Goal: Communication & Community: Answer question/provide support

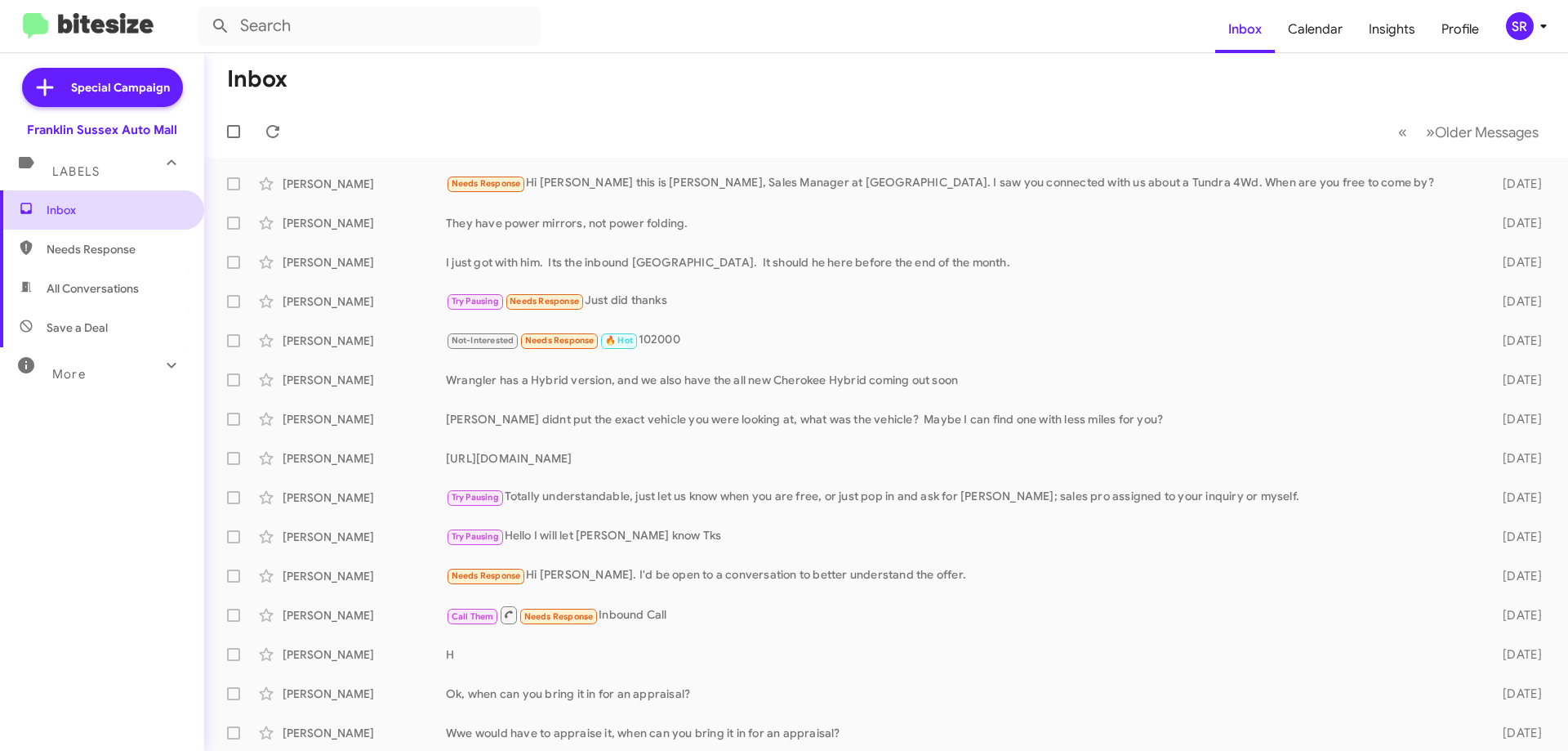
click at [72, 212] on span "Inbox" at bounding box center [116, 209] width 139 height 17
click at [65, 236] on span "Needs Response" at bounding box center [102, 249] width 204 height 39
type input "in:needs-response"
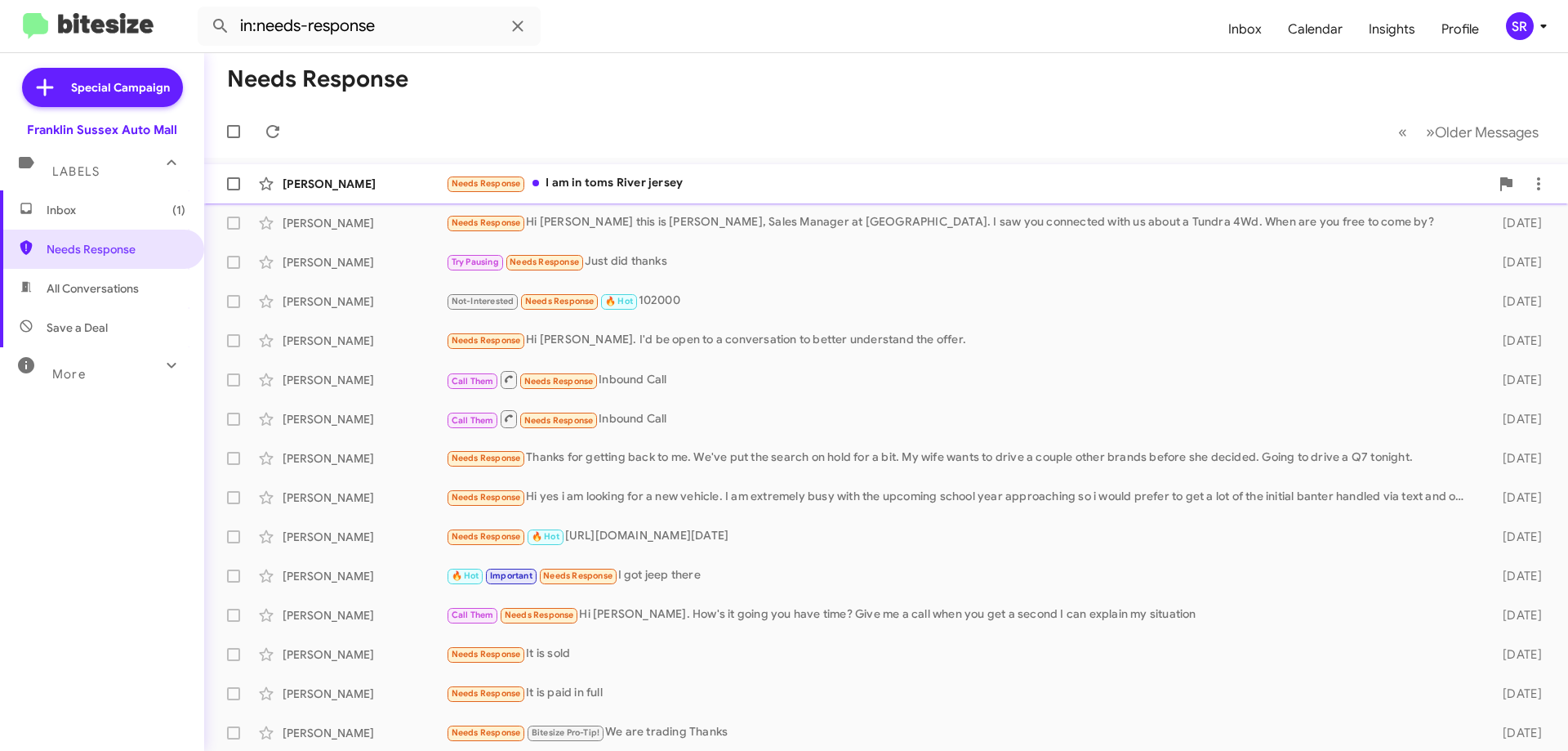
click at [582, 173] on div "[PERSON_NAME] Needs Response I am in toms River [GEOGRAPHIC_DATA] 3 minutes ago" at bounding box center [886, 183] width 1337 height 32
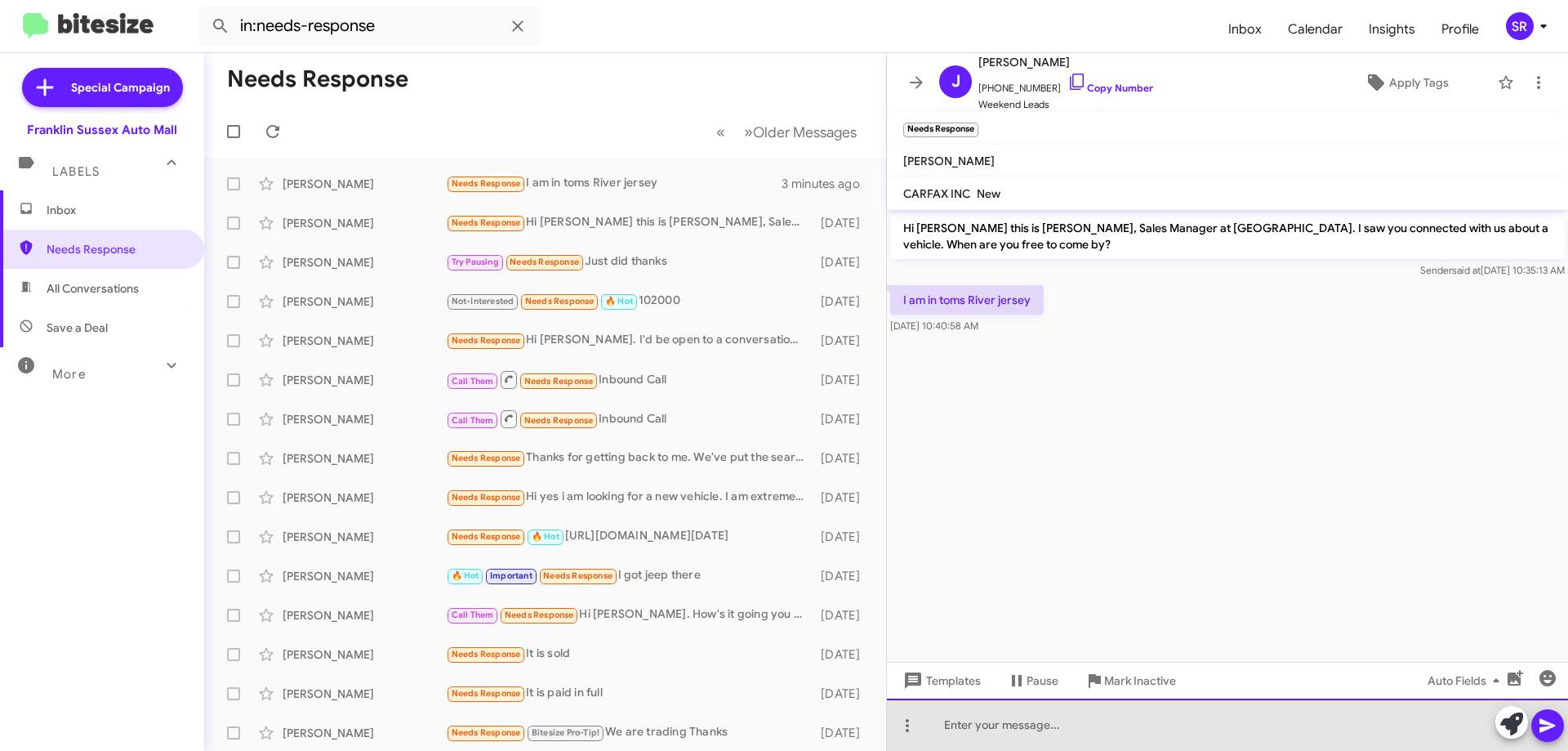
click at [1022, 736] on div at bounding box center [1227, 724] width 681 height 52
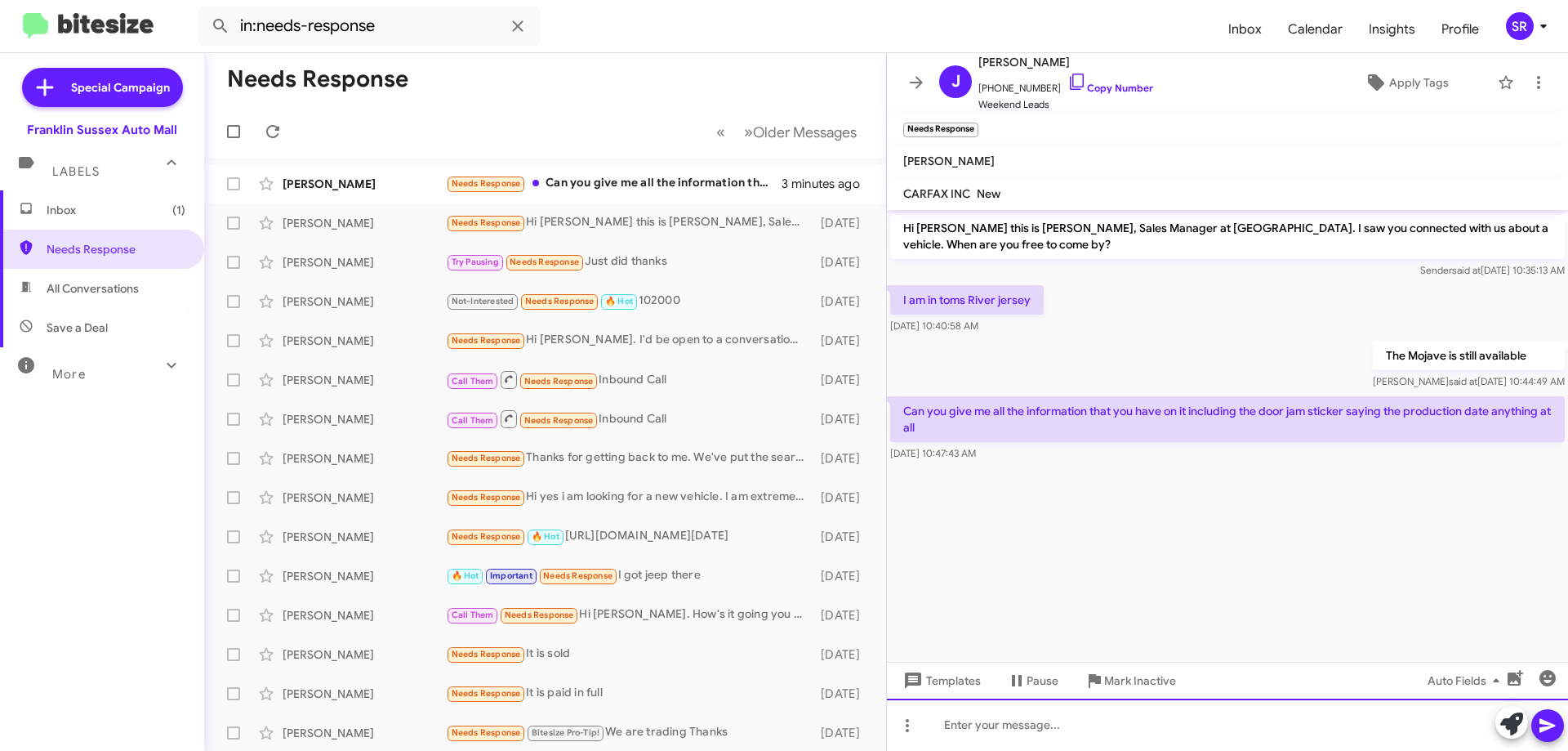
click at [1092, 729] on div at bounding box center [1227, 724] width 681 height 52
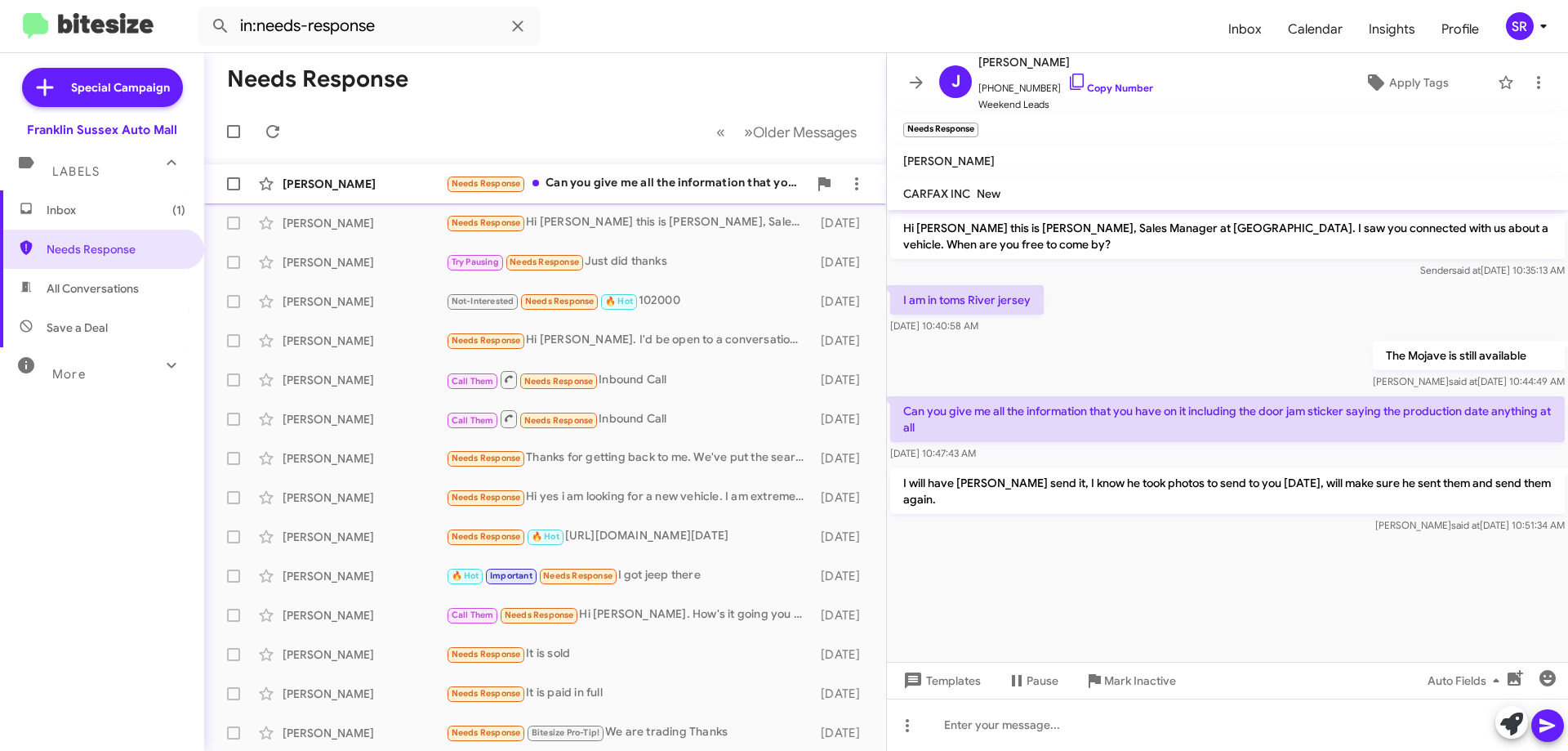
click at [692, 176] on div "Needs Response Can you give me all the information that you have on it includin…" at bounding box center [627, 183] width 362 height 19
click at [644, 221] on div "Needs Response Hi [PERSON_NAME] this is [PERSON_NAME], Sales Manager at [GEOGRA…" at bounding box center [627, 222] width 362 height 19
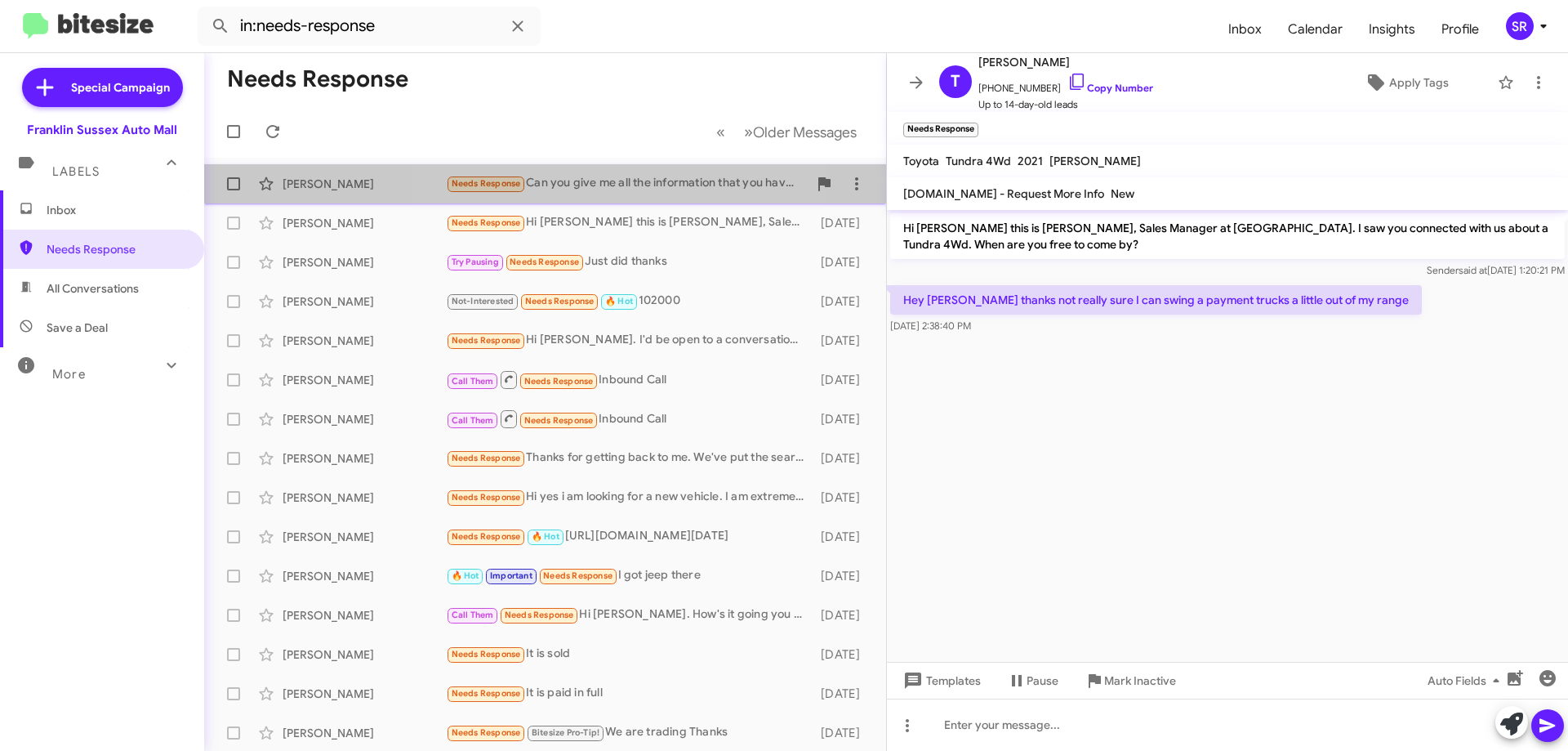
click at [628, 176] on div "Needs Response Can you give me all the information that you have on it includin…" at bounding box center [627, 183] width 362 height 19
